Goal: Information Seeking & Learning: Understand process/instructions

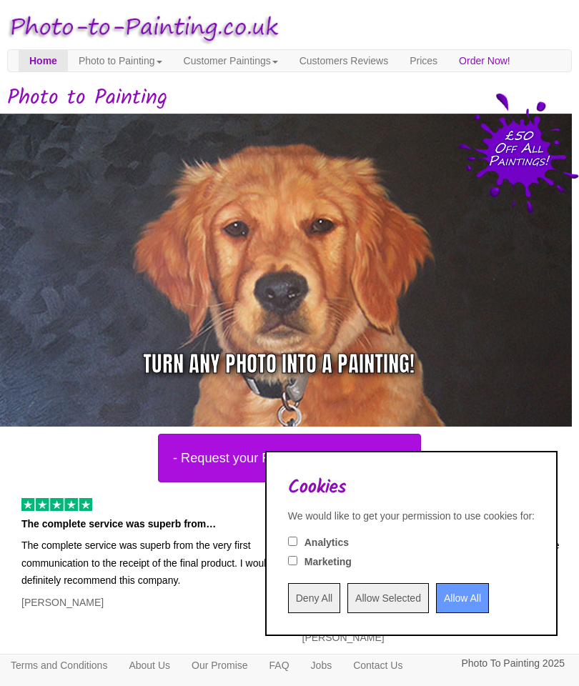
click at [441, 592] on input "Allow All" at bounding box center [462, 598] width 53 height 30
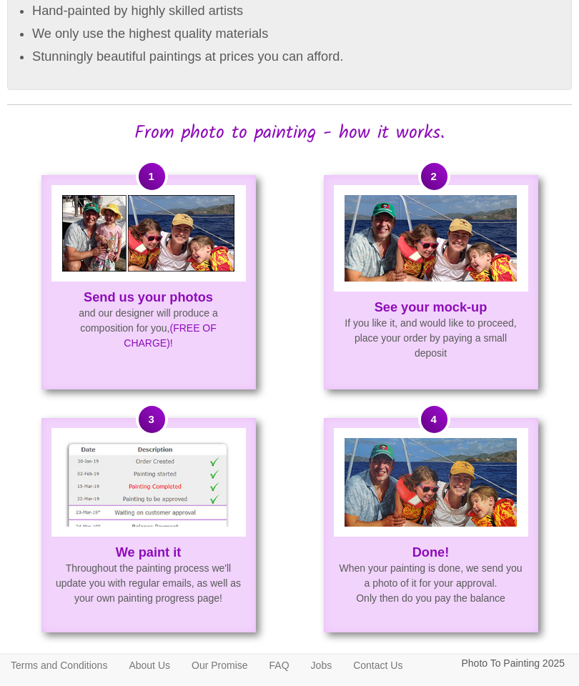
scroll to position [801, 0]
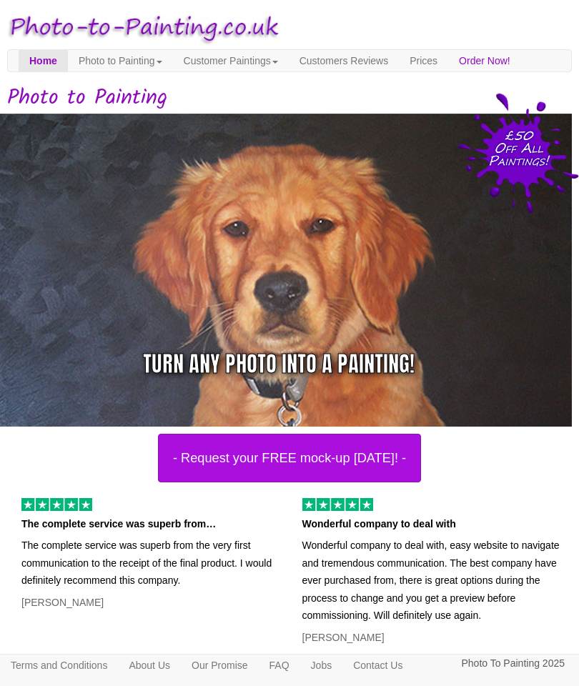
click at [153, 69] on link "Photo to Painting" at bounding box center [120, 60] width 105 height 21
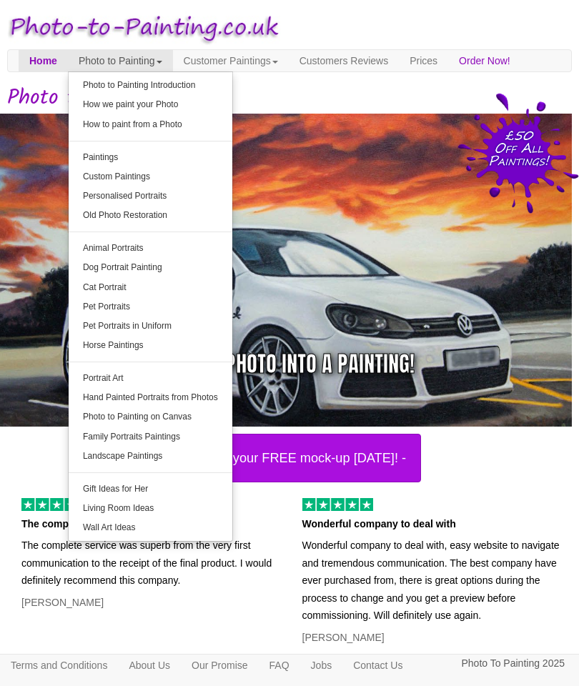
click at [116, 109] on link "How we paint your Photo" at bounding box center [151, 104] width 164 height 19
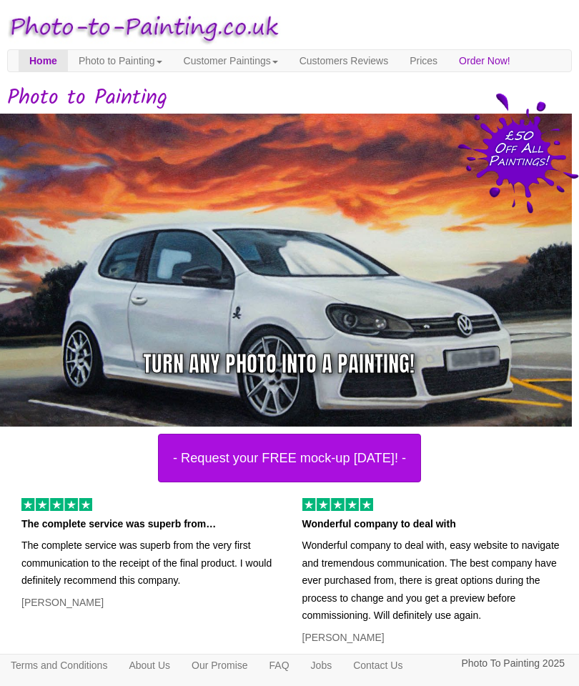
scroll to position [57, 0]
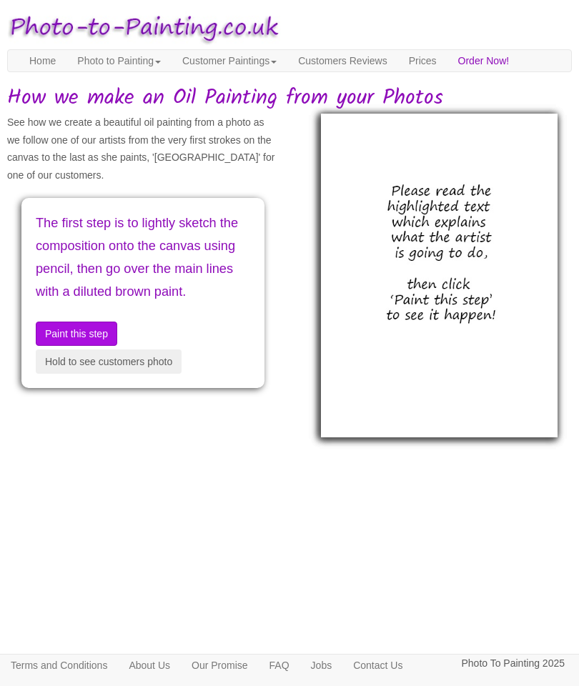
click at [103, 346] on button "Paint this step" at bounding box center [76, 334] width 81 height 24
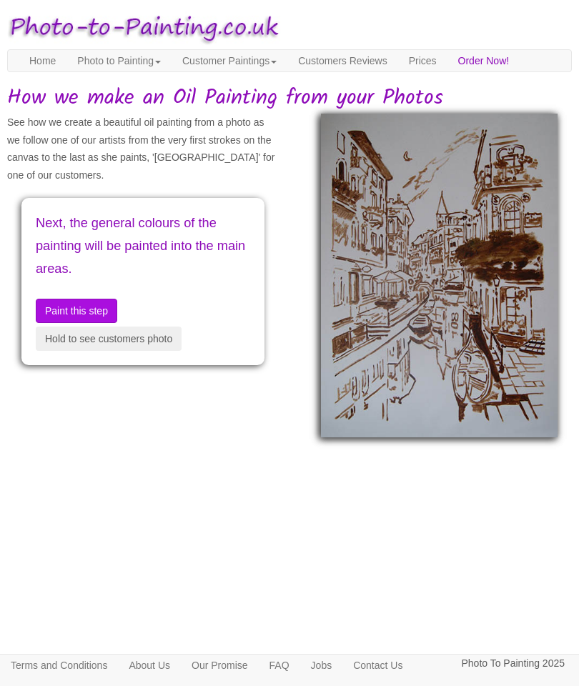
click at [94, 323] on button "Paint this step" at bounding box center [76, 311] width 81 height 24
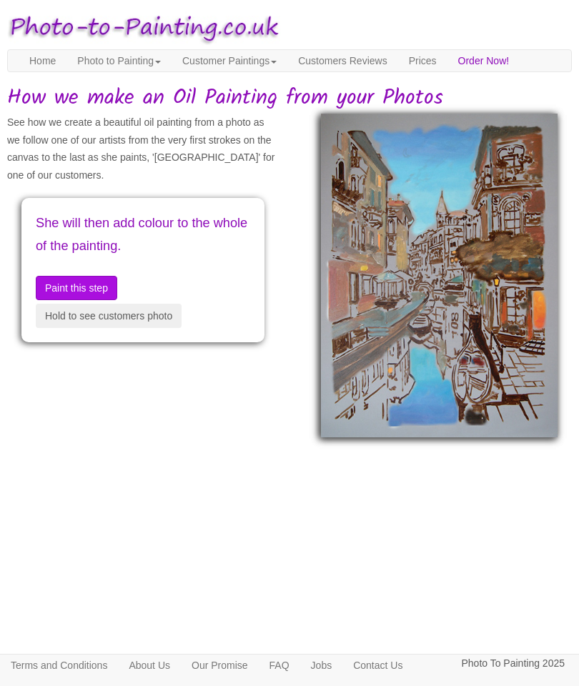
click at [61, 300] on button "Paint this step" at bounding box center [76, 288] width 81 height 24
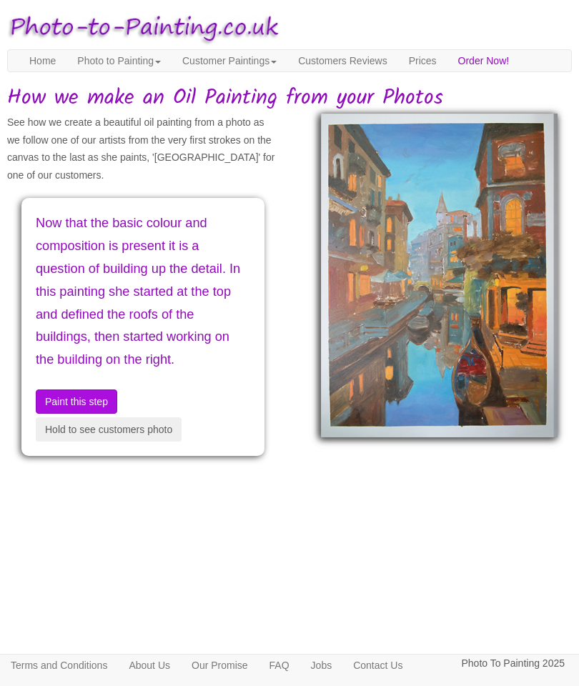
click at [121, 442] on button "Hold to see customers photo" at bounding box center [109, 429] width 146 height 24
click at [120, 442] on button "Hold to see customers photo" at bounding box center [109, 429] width 146 height 24
click at [76, 414] on button "Paint this step" at bounding box center [76, 401] width 81 height 24
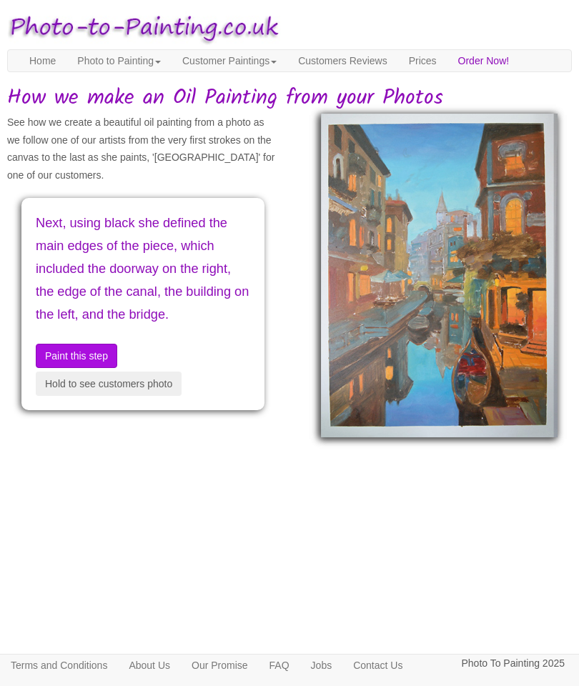
click at [69, 368] on button "Paint this step" at bounding box center [76, 356] width 81 height 24
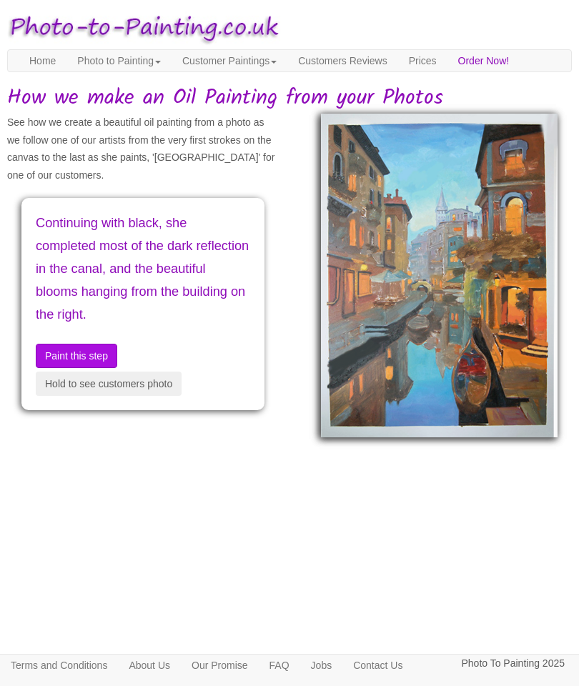
click at [65, 365] on button "Paint this step" at bounding box center [76, 356] width 81 height 24
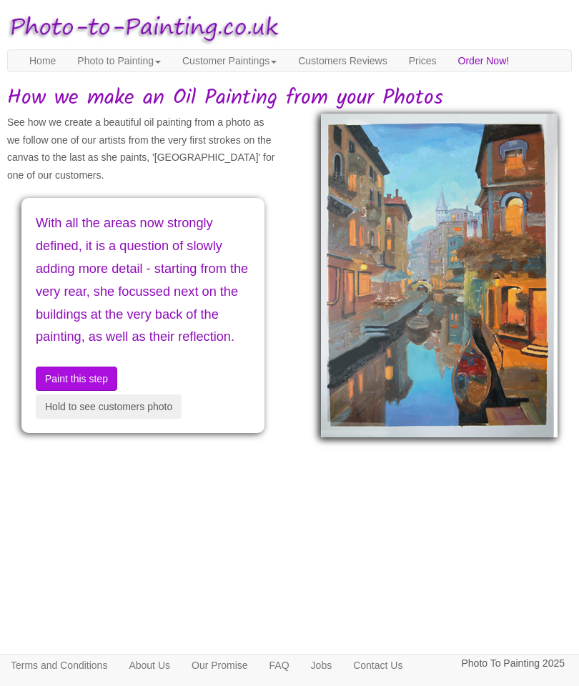
click at [79, 391] on button "Paint this step" at bounding box center [76, 379] width 81 height 24
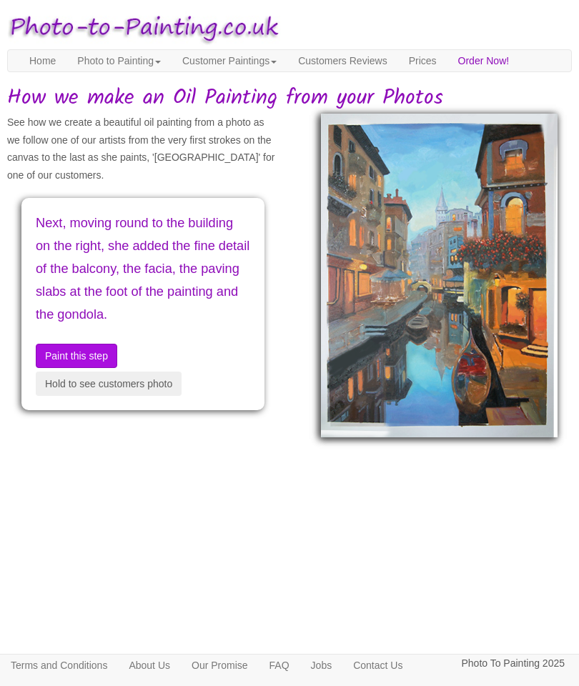
click at [62, 368] on button "Paint this step" at bounding box center [76, 356] width 81 height 24
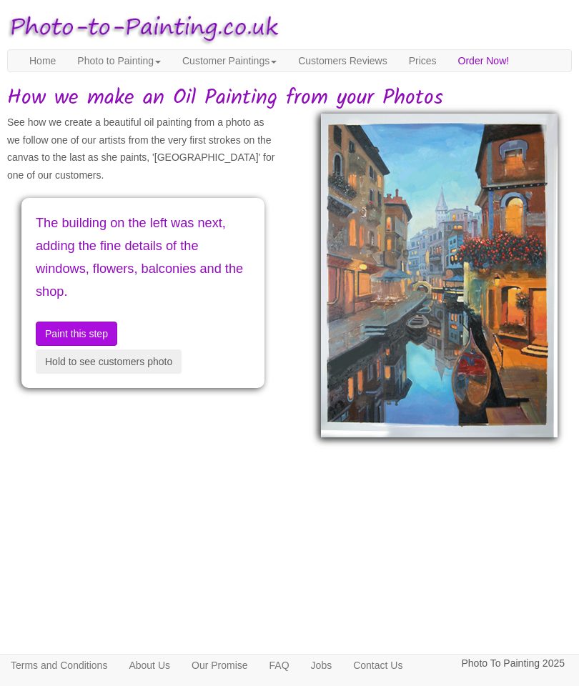
click at [57, 346] on button "Paint this step" at bounding box center [76, 334] width 81 height 24
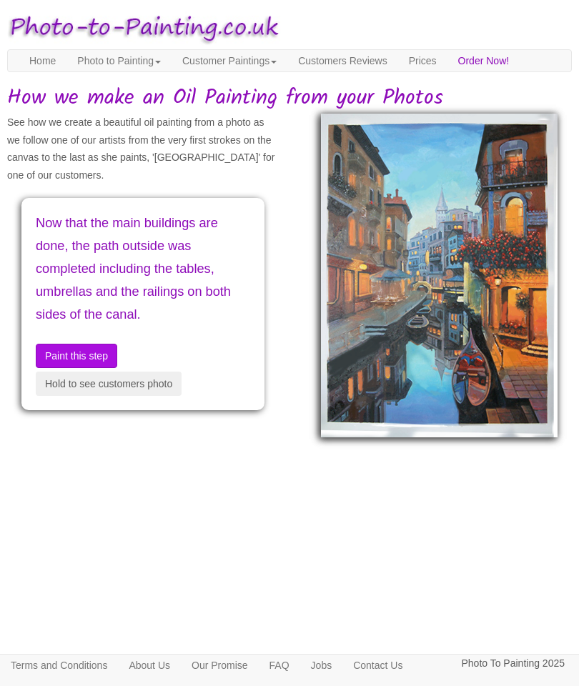
click at [72, 368] on button "Paint this step" at bounding box center [76, 356] width 81 height 24
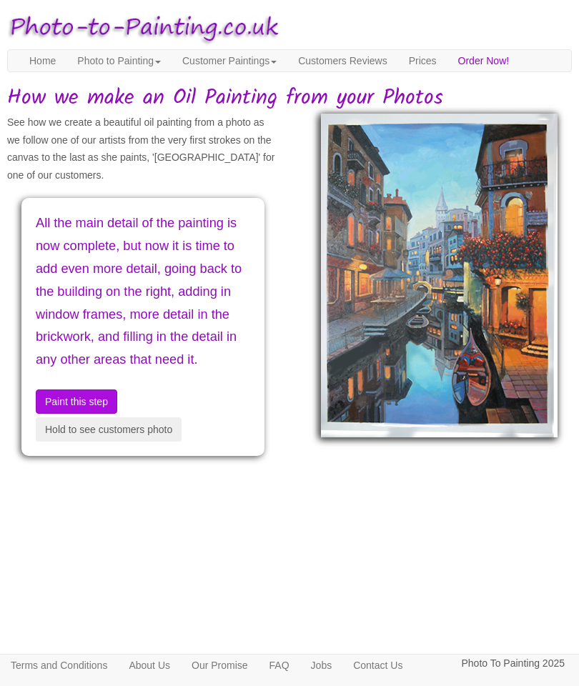
click at [81, 441] on div "All the main detail of the painting is now complete, but now it is time to add …" at bounding box center [142, 327] width 243 height 258
click at [81, 442] on button "Hold to see customers photo" at bounding box center [109, 429] width 146 height 24
click at [67, 414] on button "Paint this step" at bounding box center [76, 401] width 81 height 24
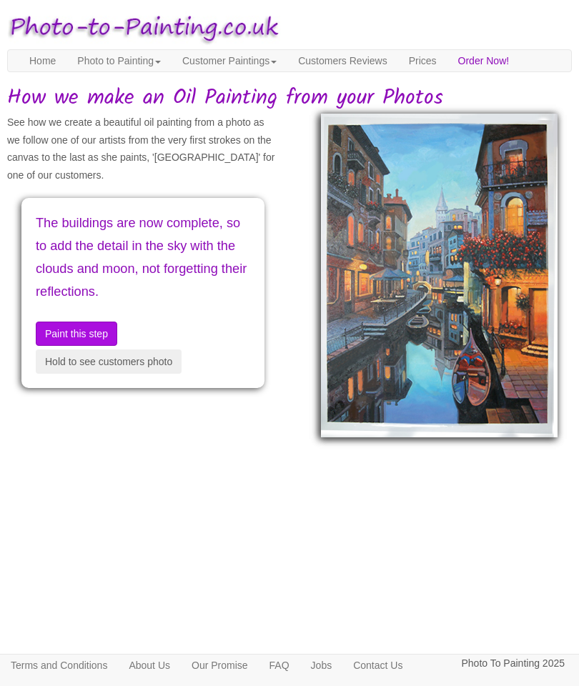
click at [66, 346] on button "Paint this step" at bounding box center [76, 334] width 81 height 24
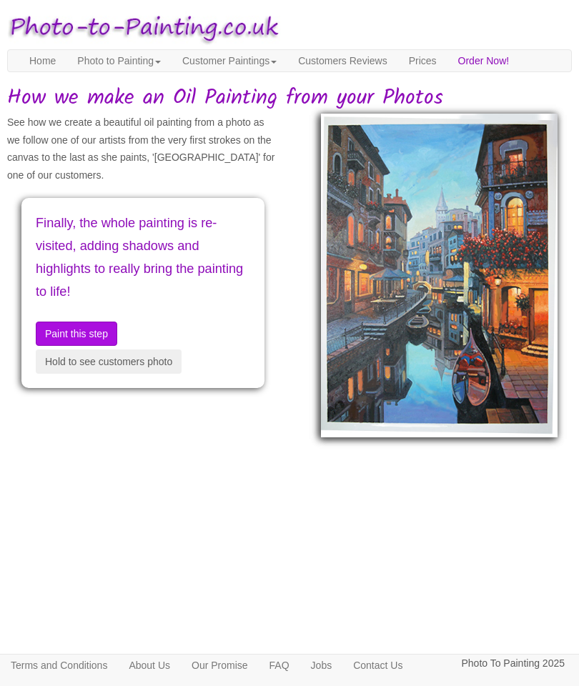
click at [69, 346] on button "Paint this step" at bounding box center [76, 334] width 81 height 24
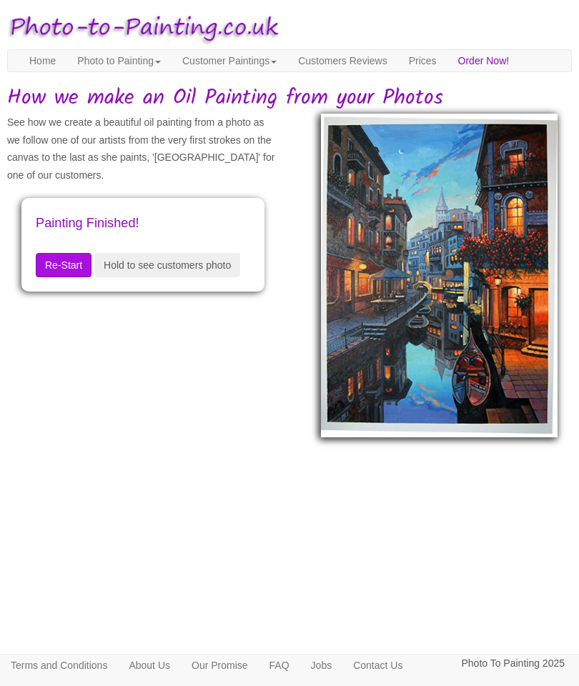
click at [94, 277] on button "Hold to see customers photo" at bounding box center [167, 265] width 146 height 24
click at [60, 277] on button "Re-Start" at bounding box center [64, 265] width 56 height 24
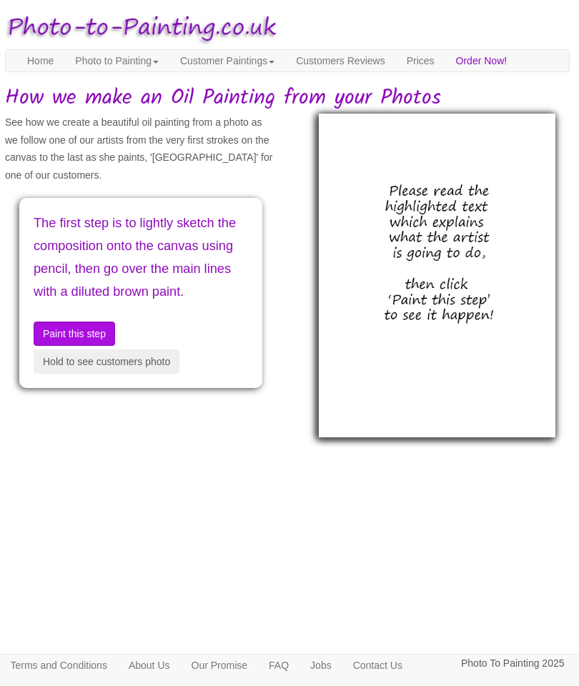
scroll to position [0, 4]
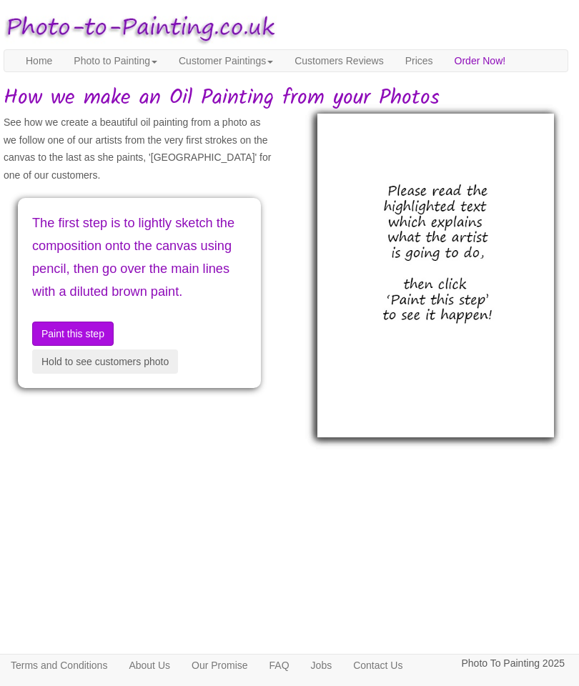
click at [64, 402] on div "See how we create a beautiful oil painting from a photo as we follow one of our…" at bounding box center [139, 258] width 293 height 288
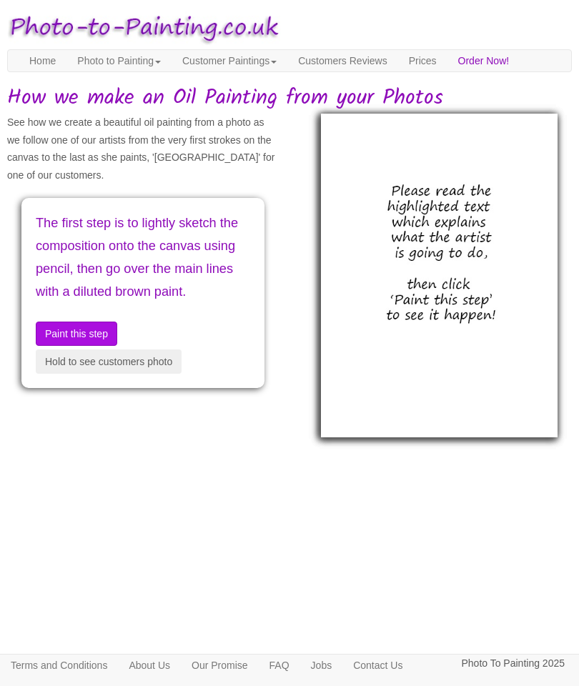
click at [78, 374] on button "Hold to see customers photo" at bounding box center [109, 361] width 146 height 24
click at [88, 374] on button "Hold to see customers photo" at bounding box center [109, 361] width 146 height 24
